Goal: Obtain resource: Obtain resource

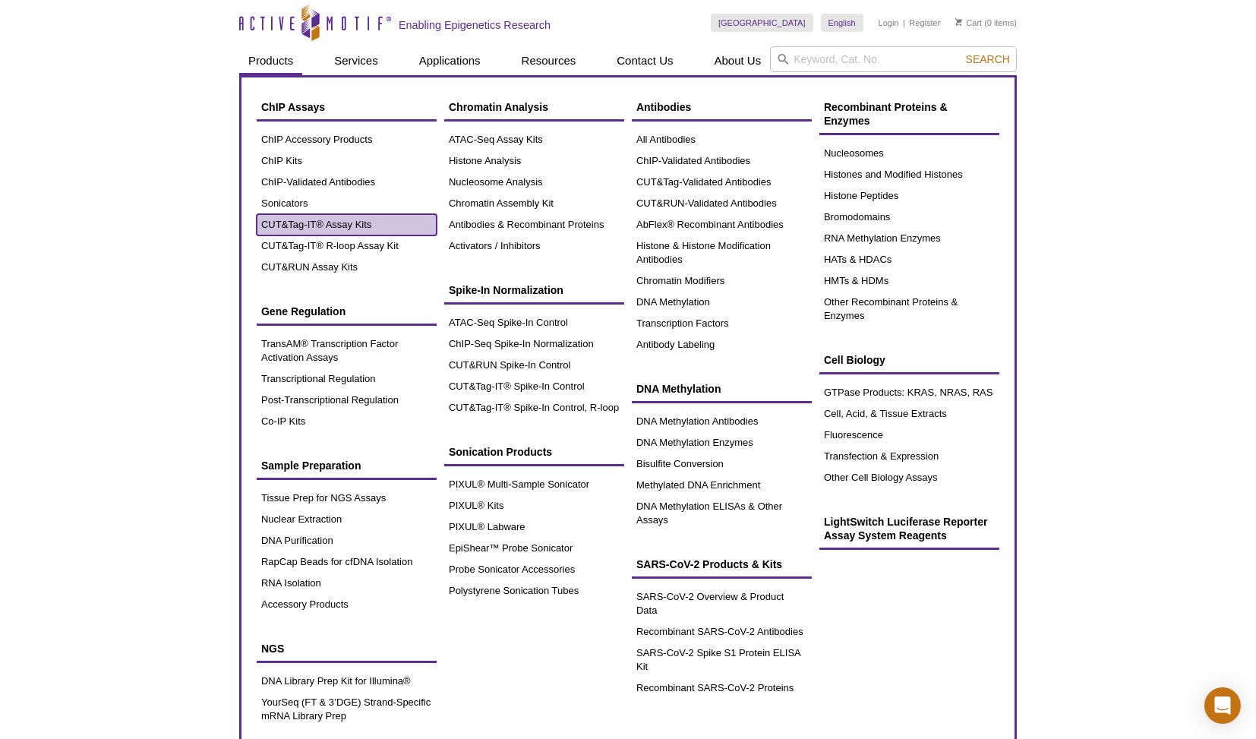
drag, startPoint x: 312, startPoint y: 248, endPoint x: 301, endPoint y: 224, distance: 26.5
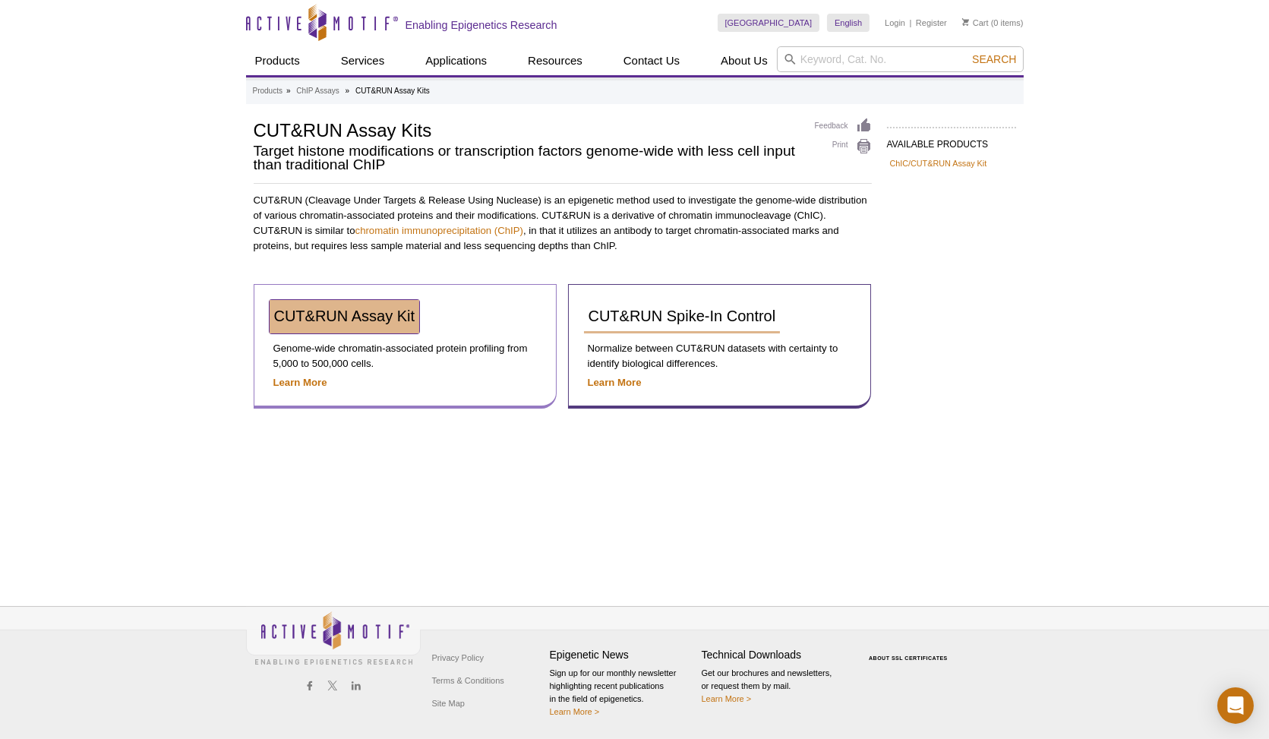
click at [353, 322] on span "CUT&RUN Assay Kit" at bounding box center [344, 315] width 141 height 17
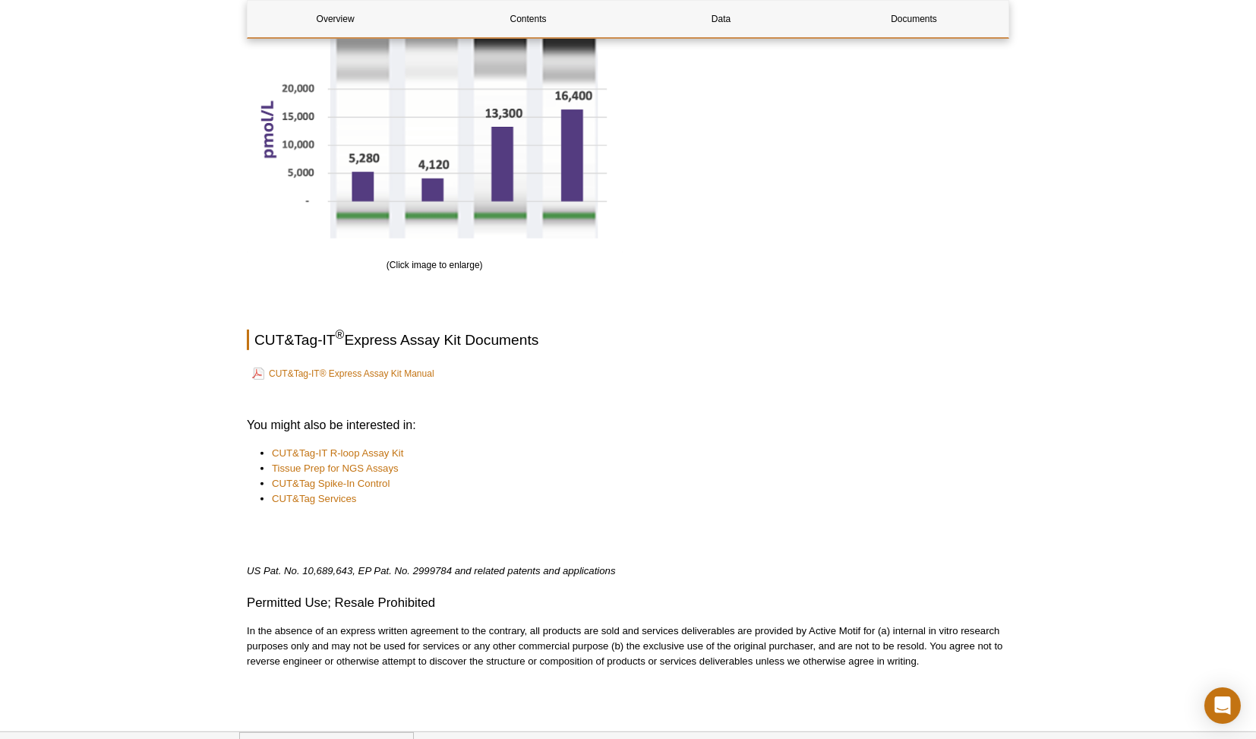
scroll to position [2316, 0]
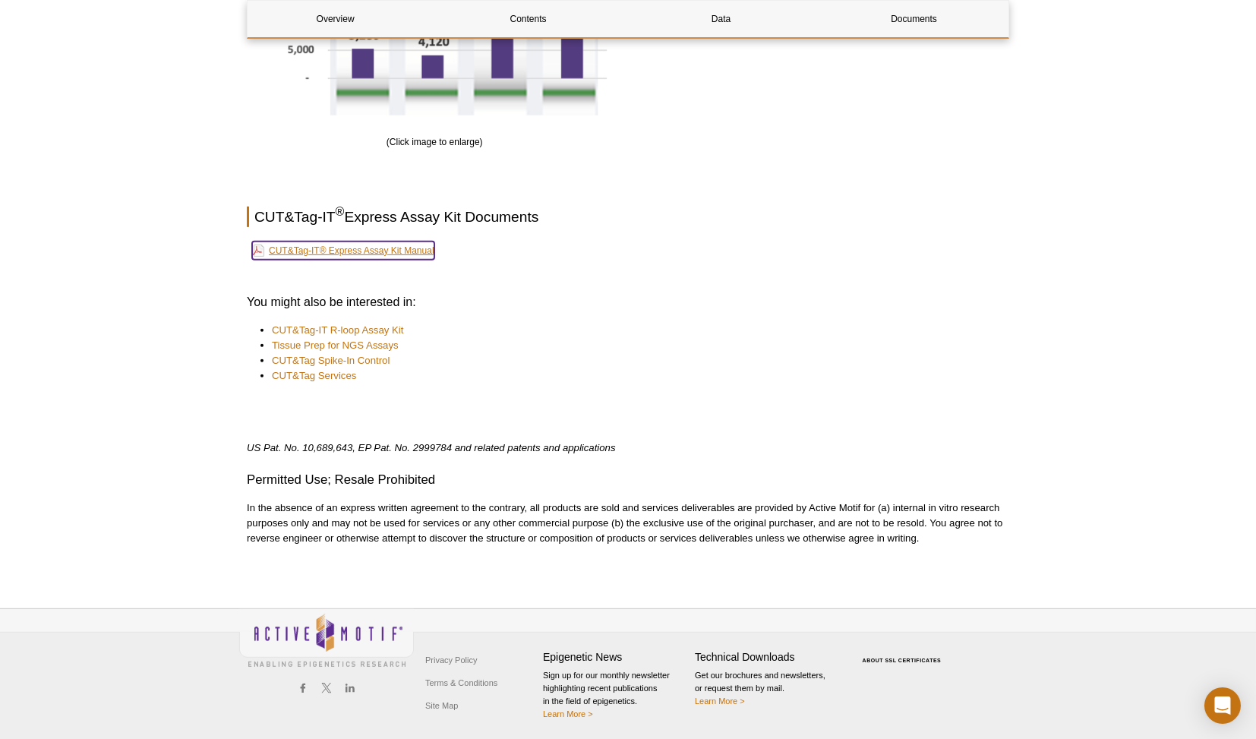
click at [347, 246] on link "CUT&Tag-IT® Express Assay Kit Manual" at bounding box center [343, 250] width 182 height 18
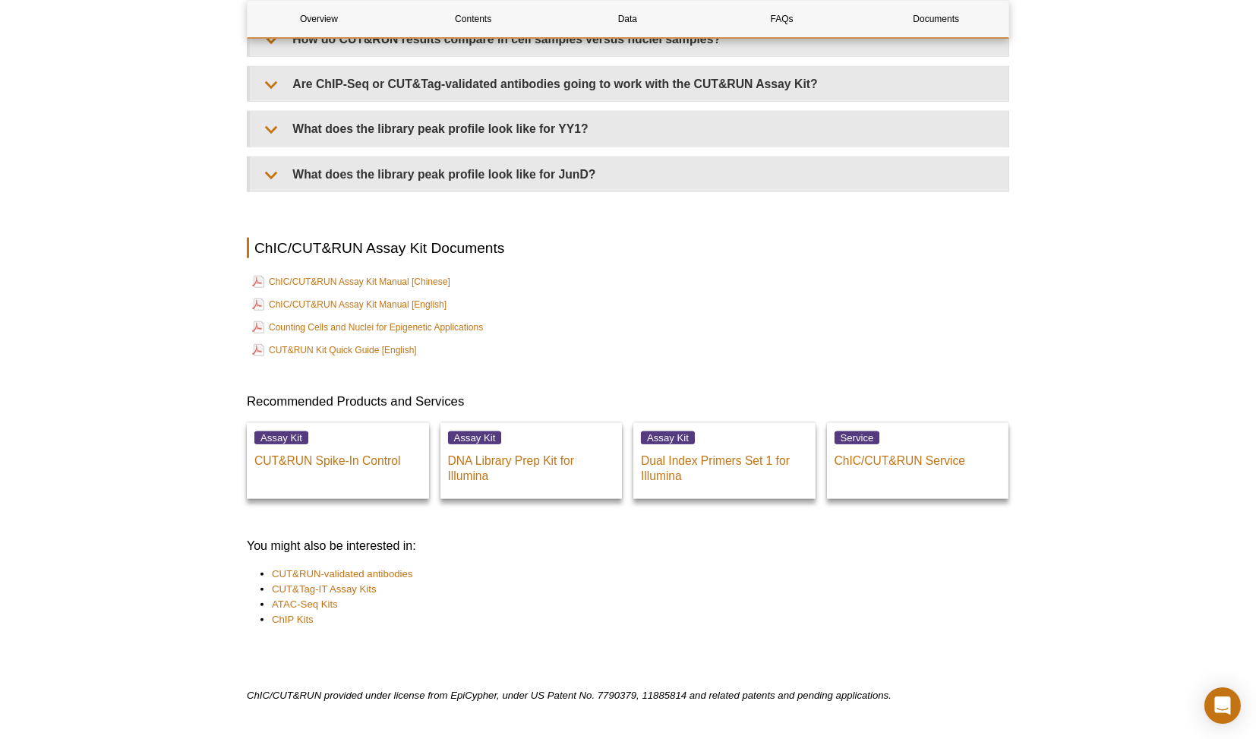
scroll to position [4996, 0]
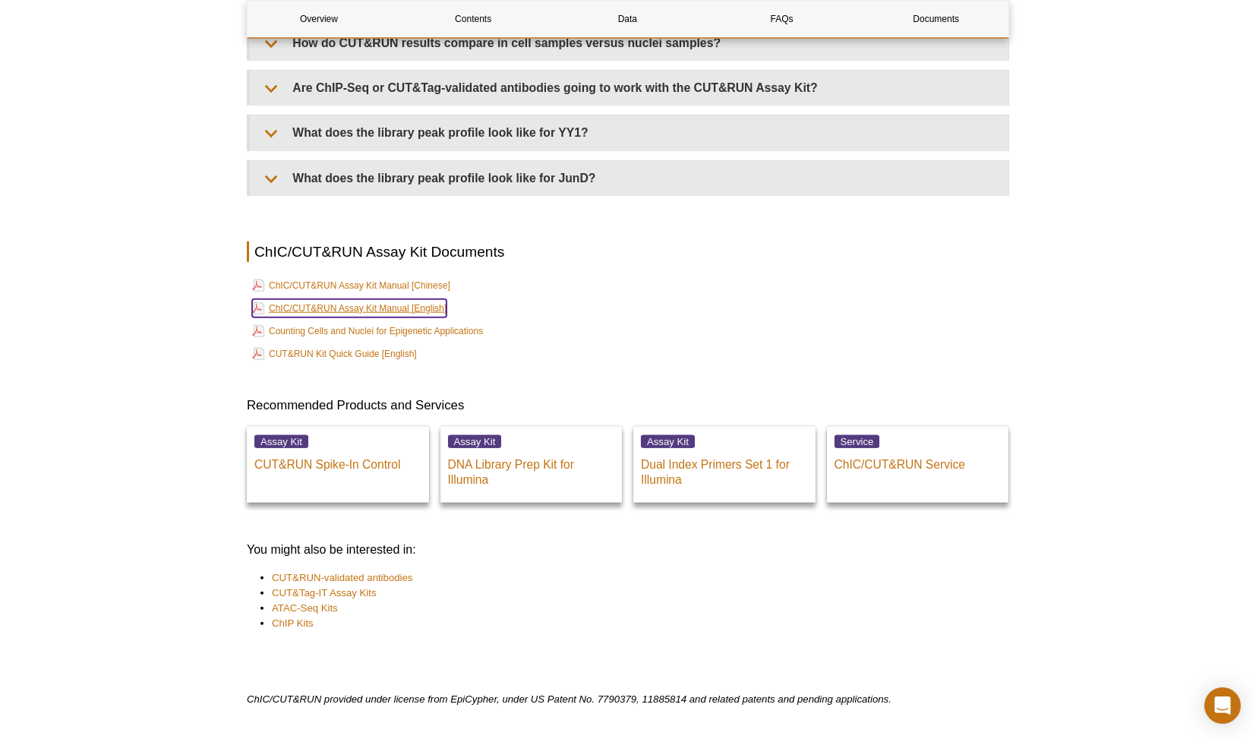
click at [349, 300] on link "ChIC/CUT&RUN Assay Kit Manual [English]" at bounding box center [349, 308] width 194 height 18
